Goal: Information Seeking & Learning: Check status

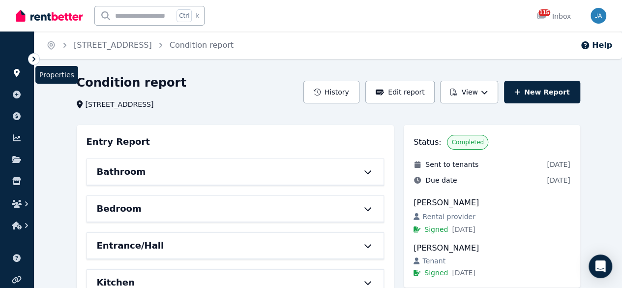
click at [18, 74] on icon at bounding box center [17, 73] width 6 height 8
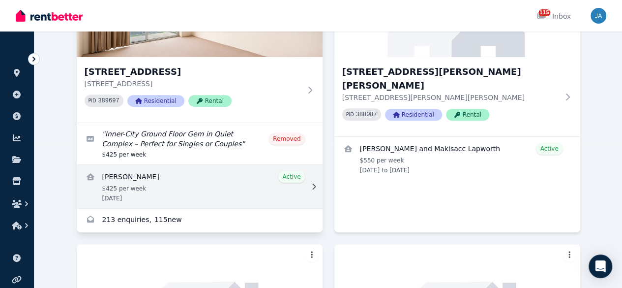
scroll to position [148, 0]
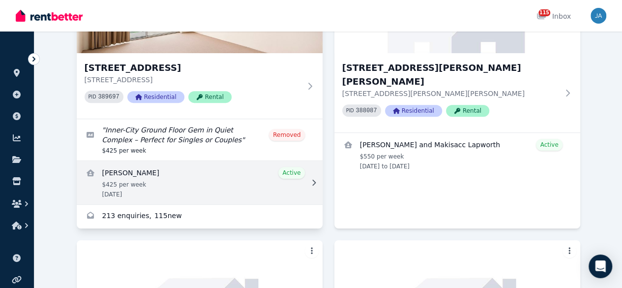
click at [162, 194] on link "View details for Morgan McClean" at bounding box center [200, 182] width 246 height 43
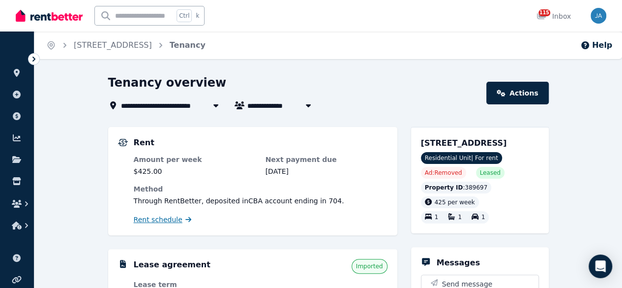
click at [162, 220] on span "Rent schedule" at bounding box center [158, 219] width 49 height 10
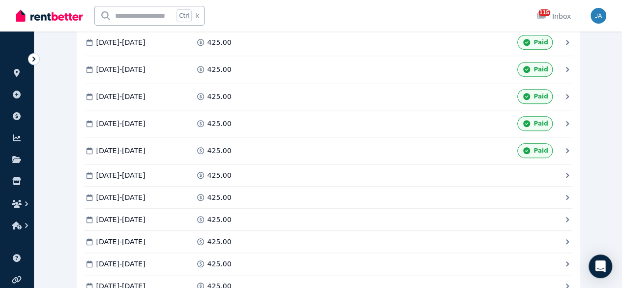
scroll to position [295, 0]
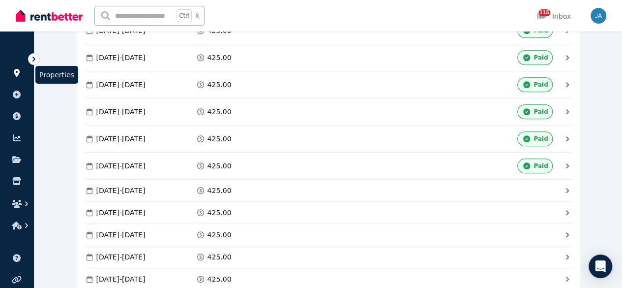
click at [20, 76] on icon at bounding box center [17, 73] width 10 height 8
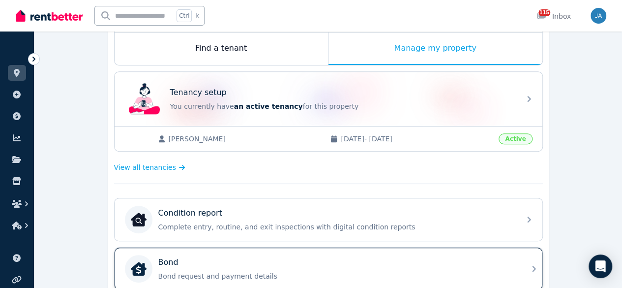
scroll to position [246, 0]
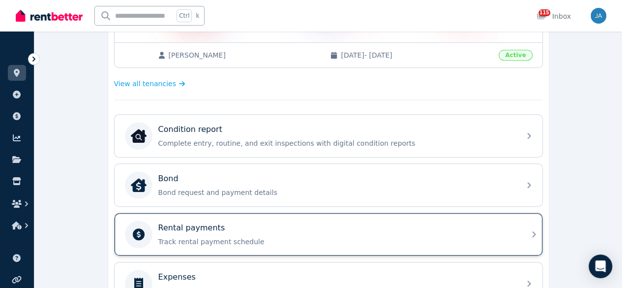
click at [293, 222] on div "Rental payments" at bounding box center [336, 228] width 356 height 12
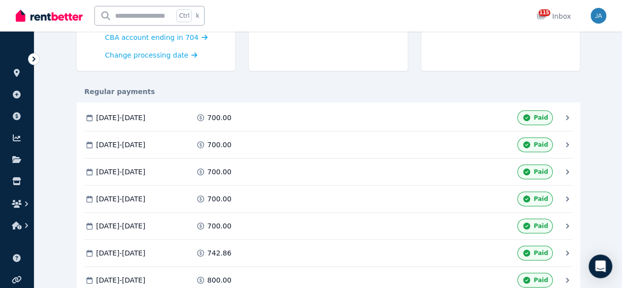
scroll to position [295, 0]
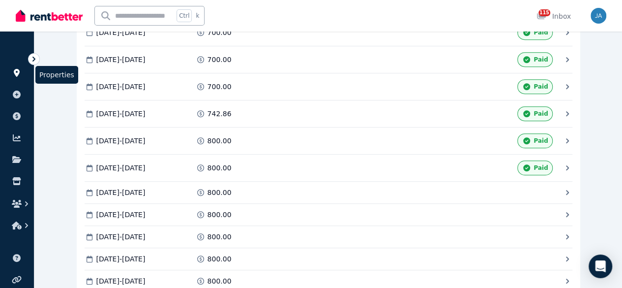
click at [20, 72] on icon at bounding box center [17, 73] width 10 height 8
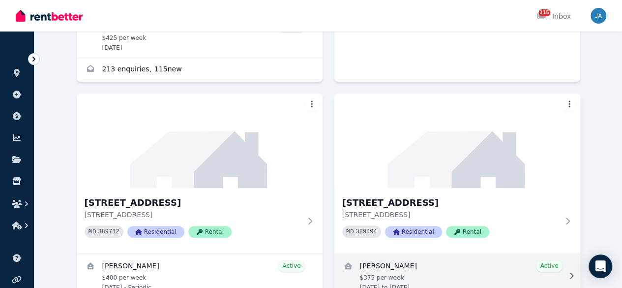
scroll to position [344, 0]
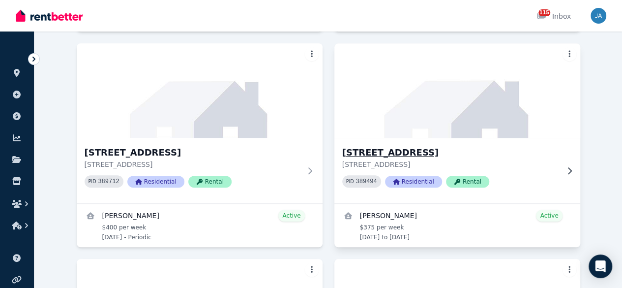
click at [342, 159] on h3 "3/38 Leicester St, Coorparoo" at bounding box center [450, 153] width 216 height 14
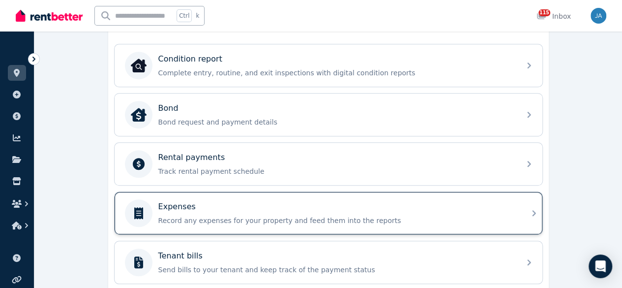
scroll to position [344, 0]
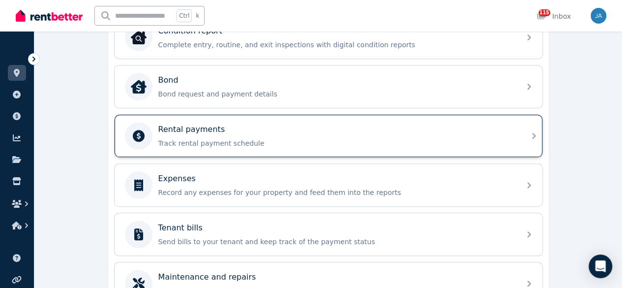
click at [344, 138] on p "Track rental payment schedule" at bounding box center [336, 143] width 356 height 10
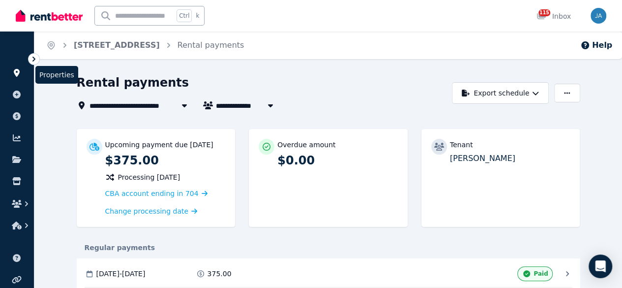
click at [16, 71] on icon at bounding box center [17, 73] width 10 height 8
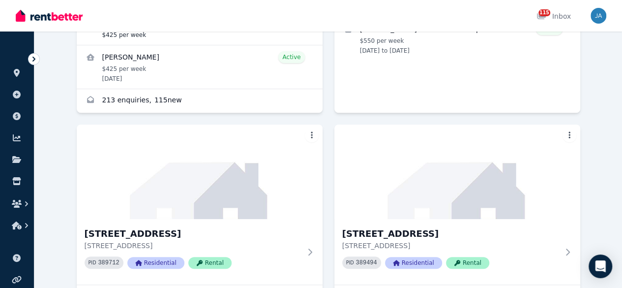
scroll to position [295, 0]
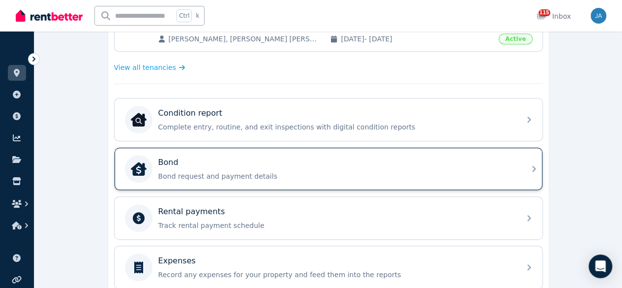
scroll to position [344, 0]
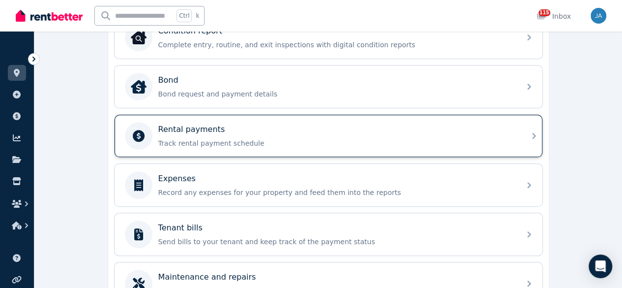
click at [289, 139] on p "Track rental payment schedule" at bounding box center [336, 143] width 356 height 10
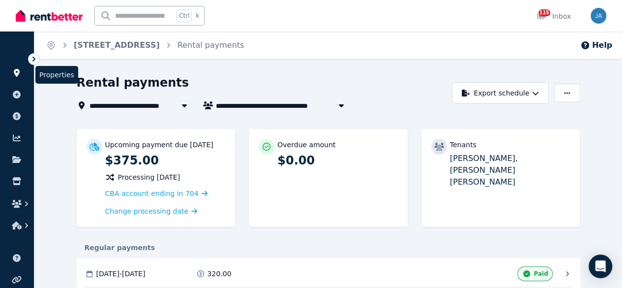
click at [16, 74] on icon at bounding box center [17, 73] width 6 height 8
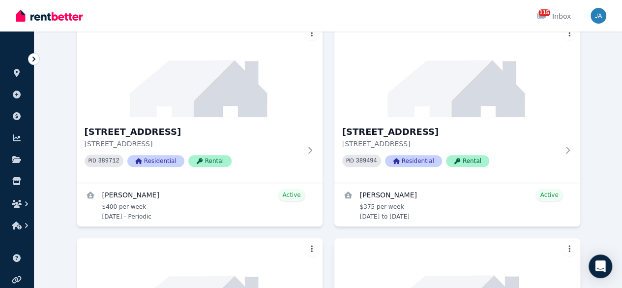
scroll to position [365, 0]
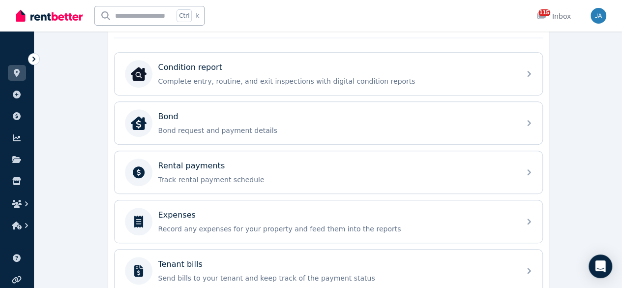
scroll to position [393, 0]
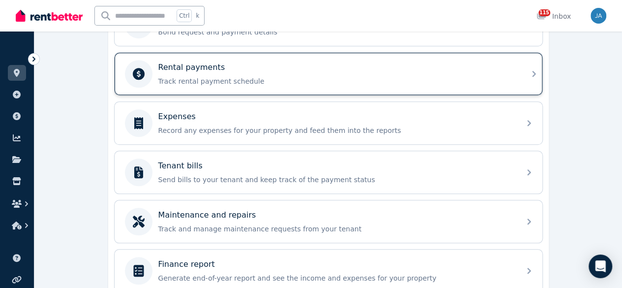
click at [430, 79] on p "Track rental payment schedule" at bounding box center [336, 81] width 356 height 10
